Goal: Download file/media

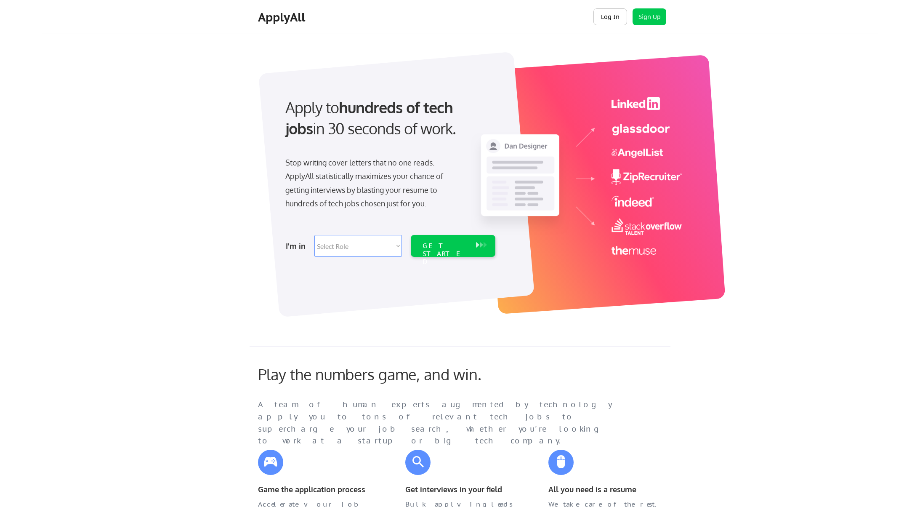
click at [618, 16] on button "Log In" at bounding box center [610, 16] width 34 height 17
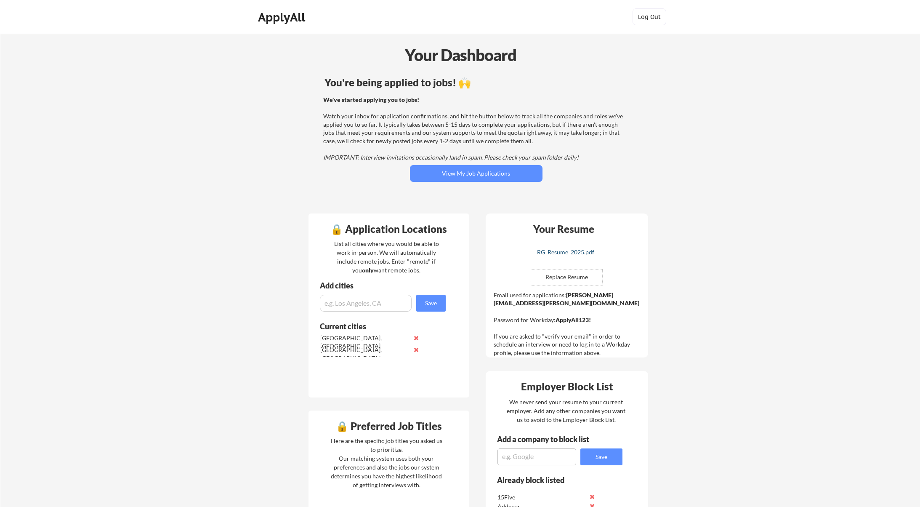
click at [581, 252] on div "RG_Resume_2025.pdf" at bounding box center [565, 252] width 100 height 6
click at [570, 280] on input "file" at bounding box center [566, 277] width 71 height 16
type input "C:\fakepath\RG_Resume_2025.pdf"
